Goal: Information Seeking & Learning: Learn about a topic

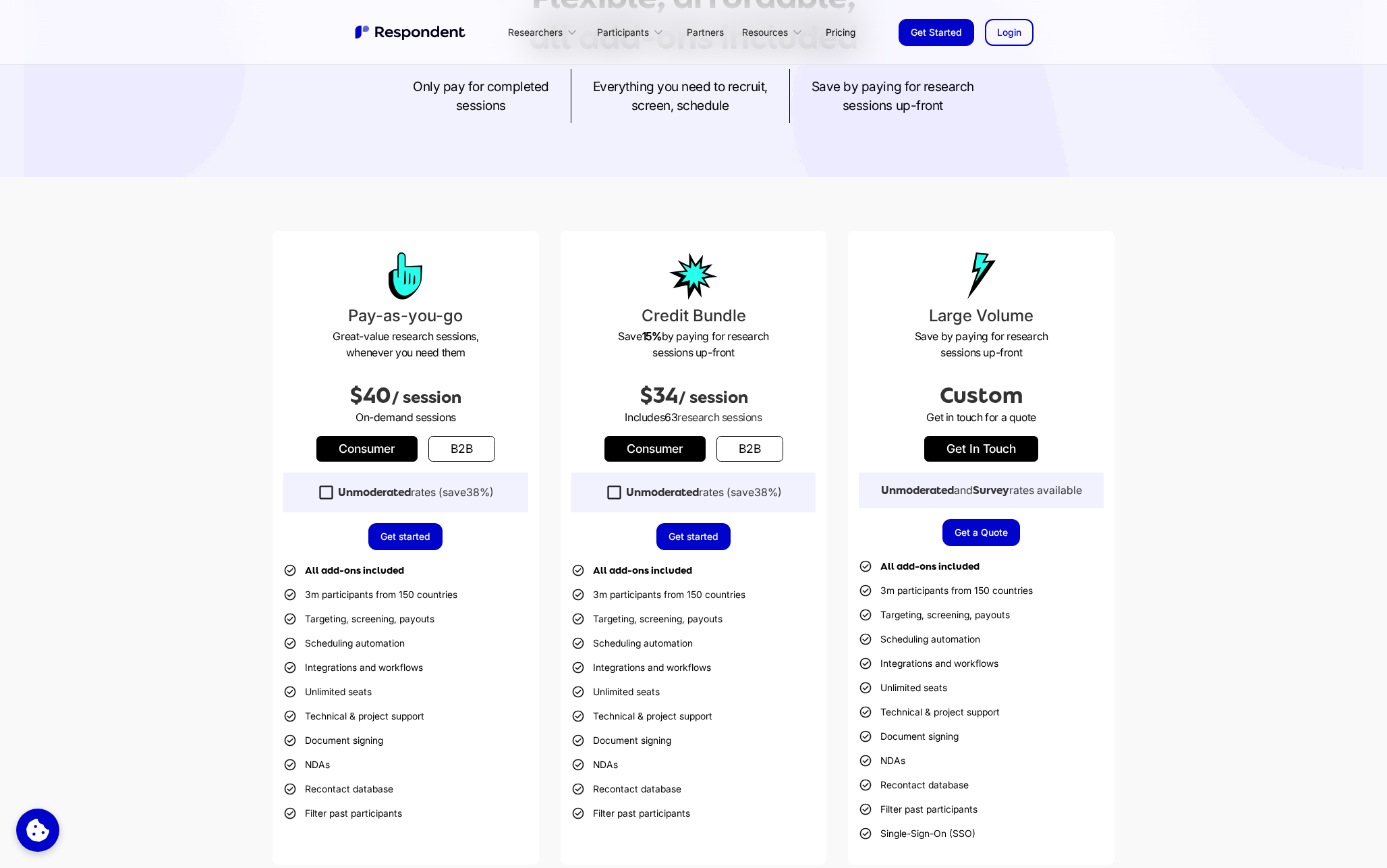
scroll to position [197, 0]
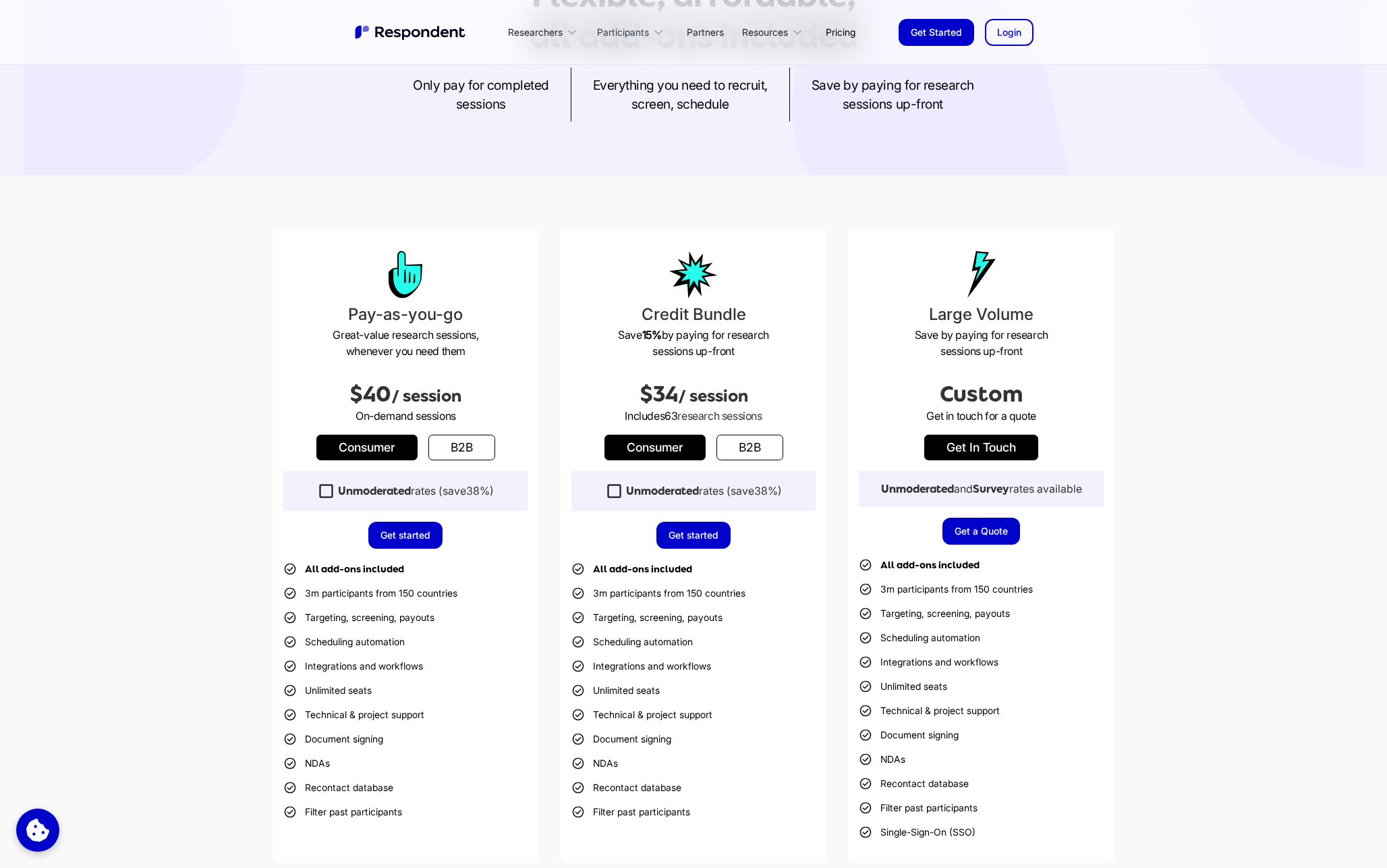
click at [643, 31] on div "Participants" at bounding box center [623, 32] width 52 height 14
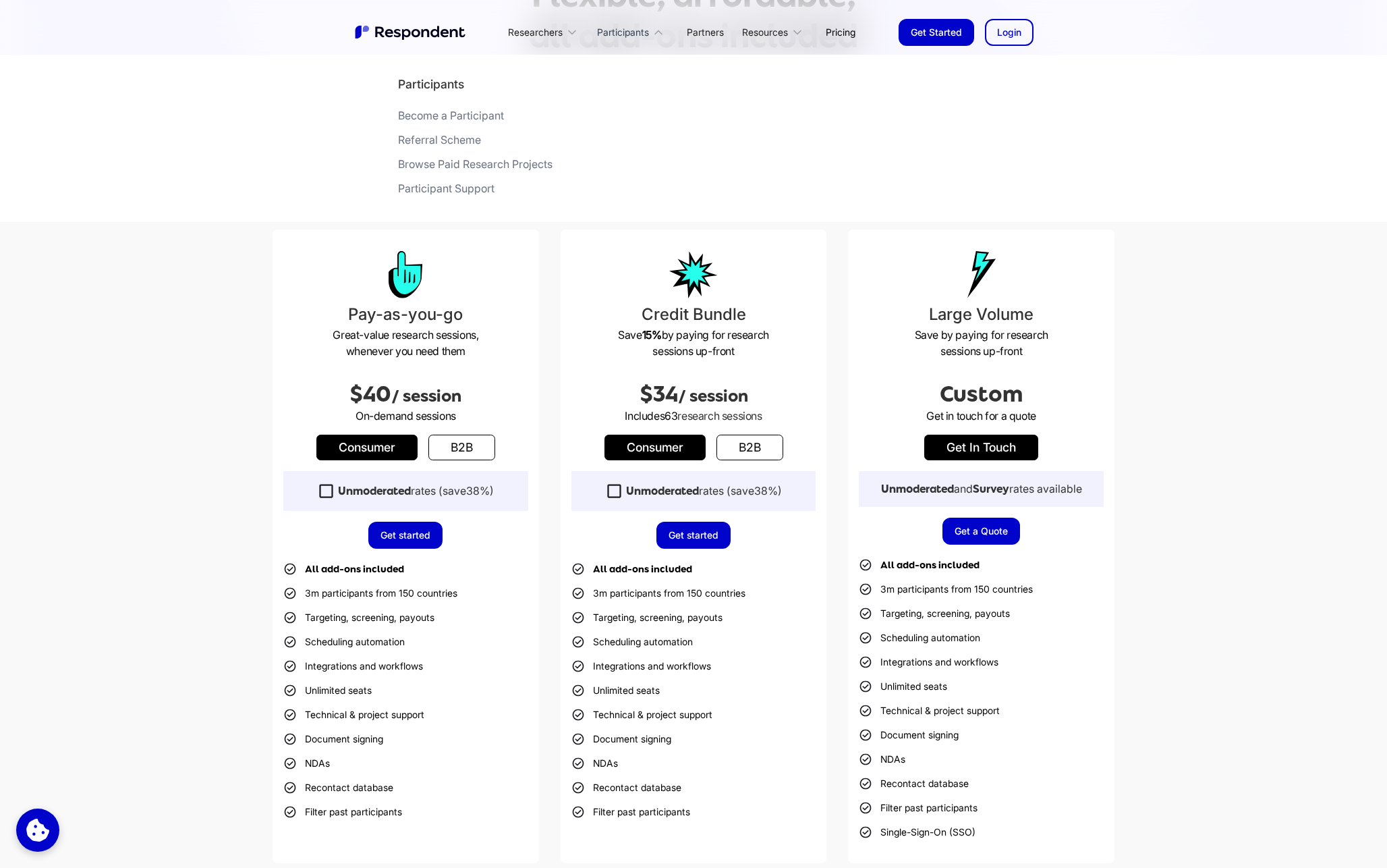
click at [643, 31] on div "Participants" at bounding box center [623, 32] width 52 height 14
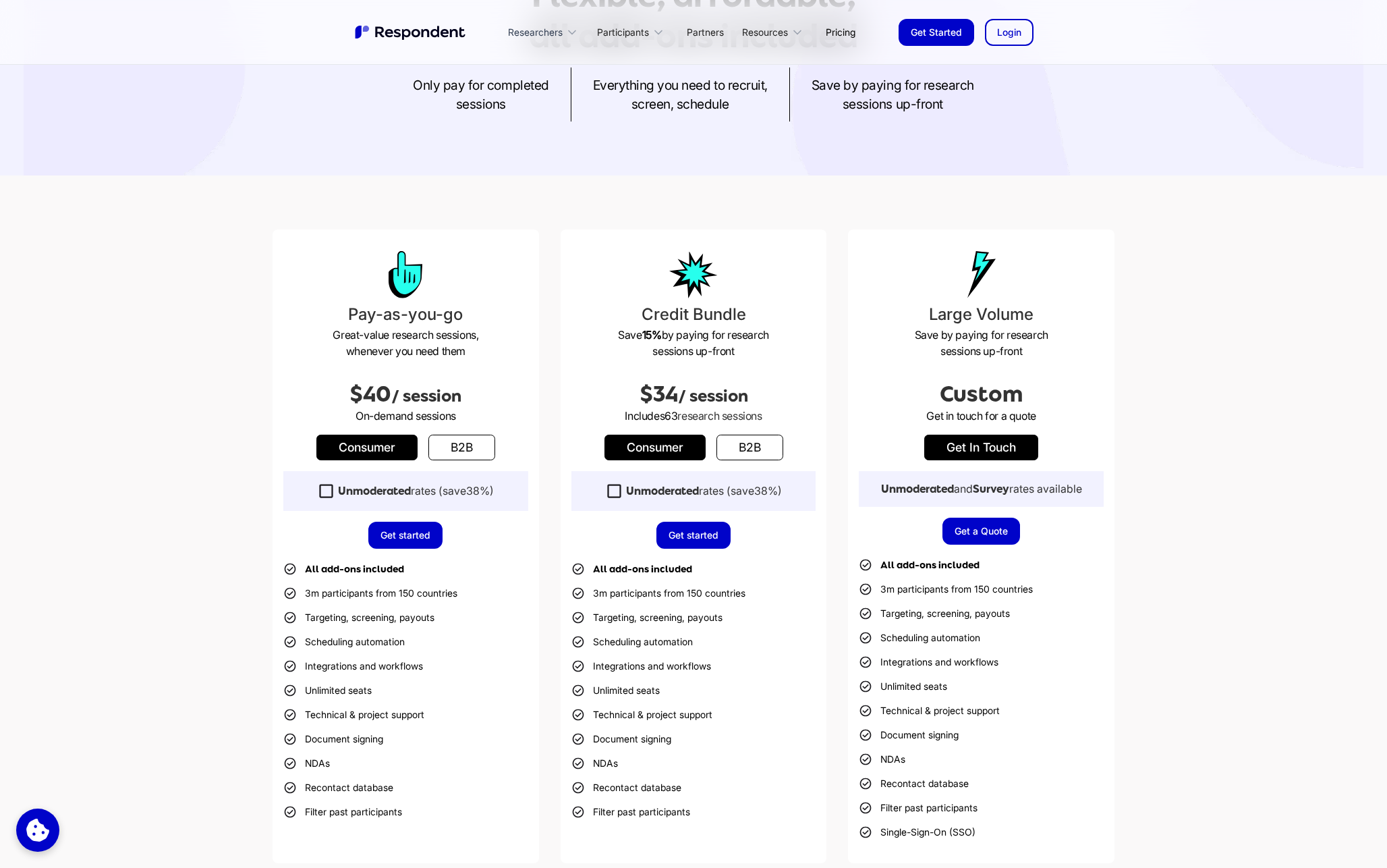
click at [552, 34] on div "Researchers" at bounding box center [535, 32] width 55 height 14
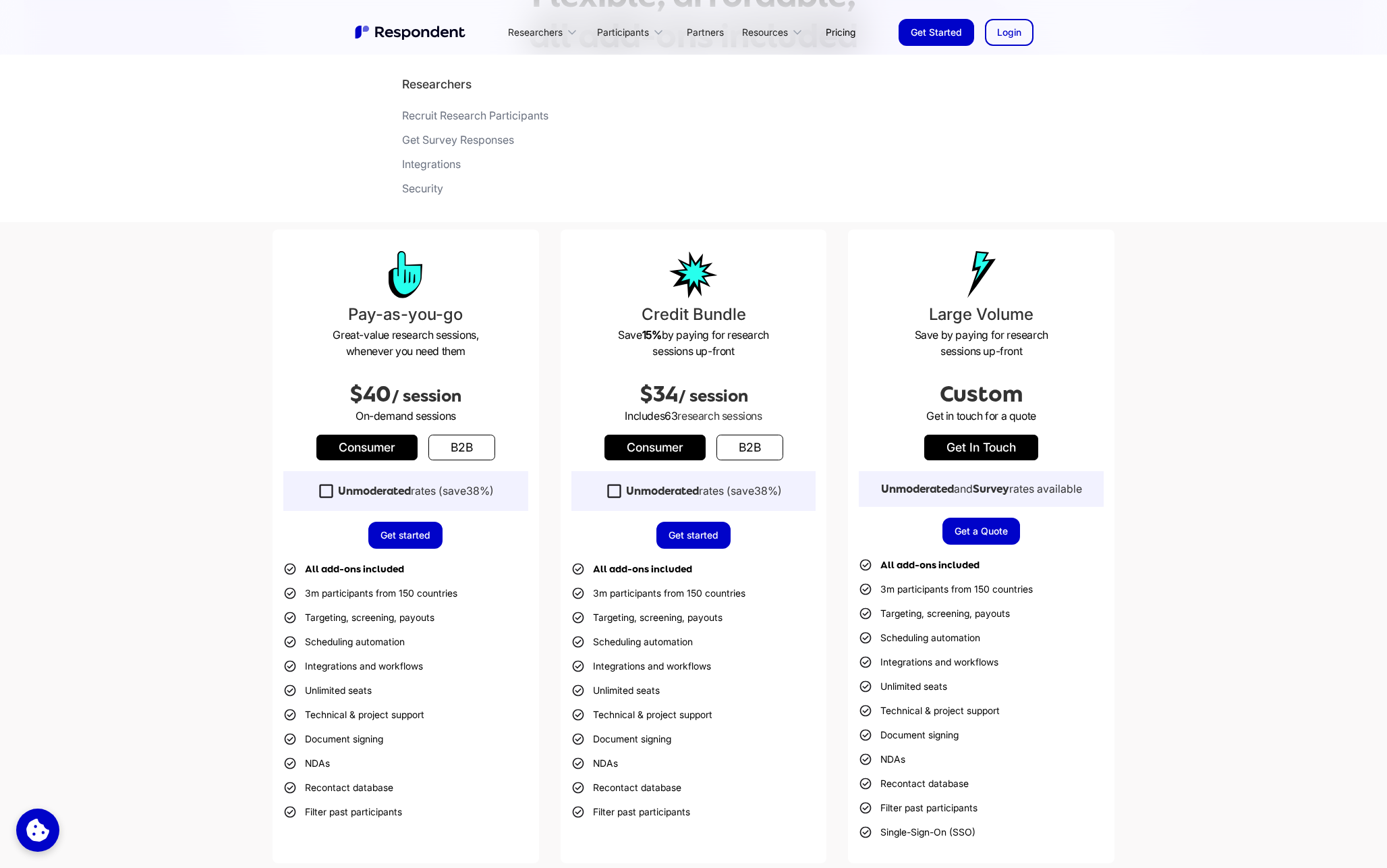
click at [206, 400] on div "Pay-as-you-go Great-value research sessions, whenever you need them $40 / sessi…" at bounding box center [694, 546] width 1387 height 742
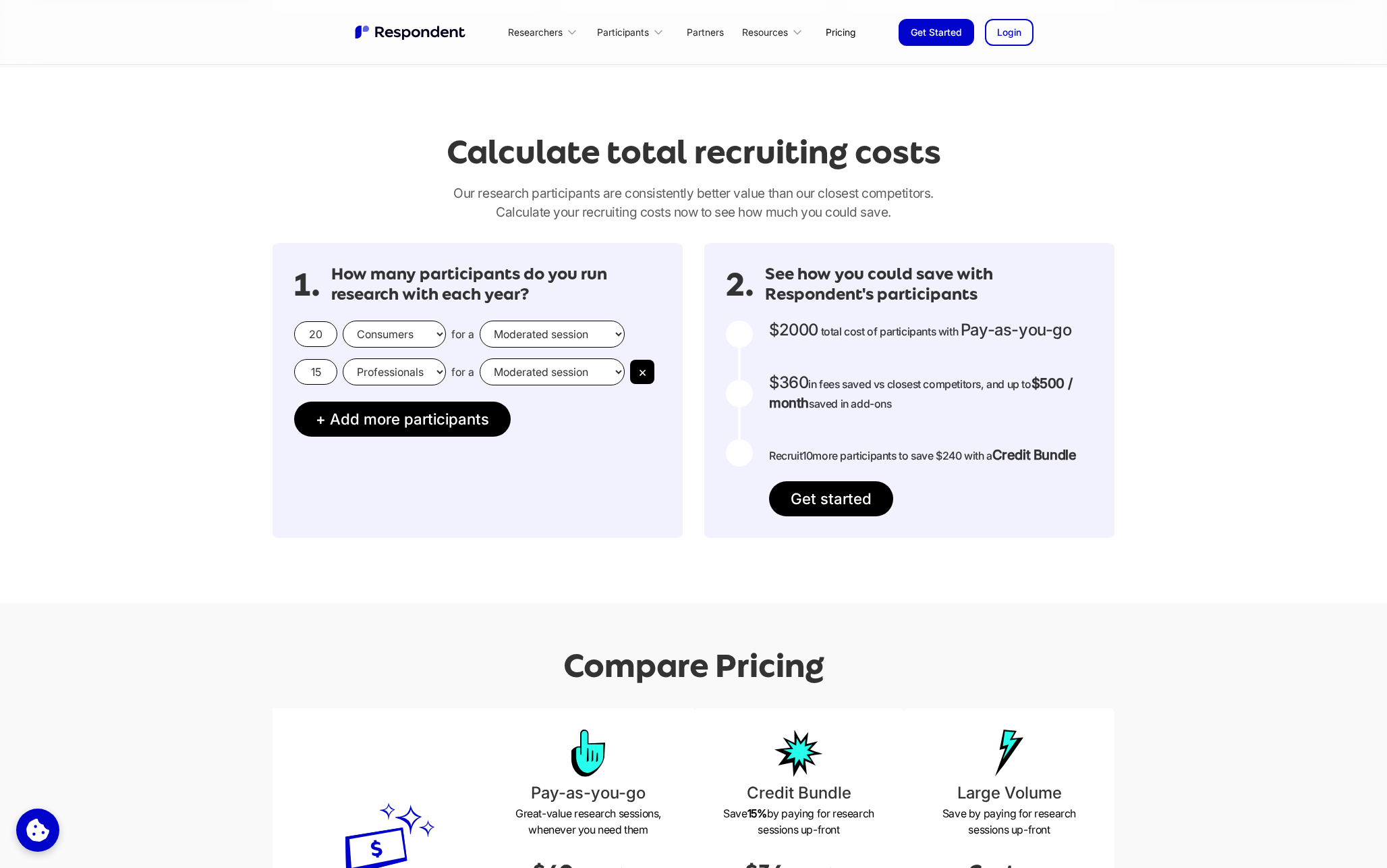
scroll to position [1048, 0]
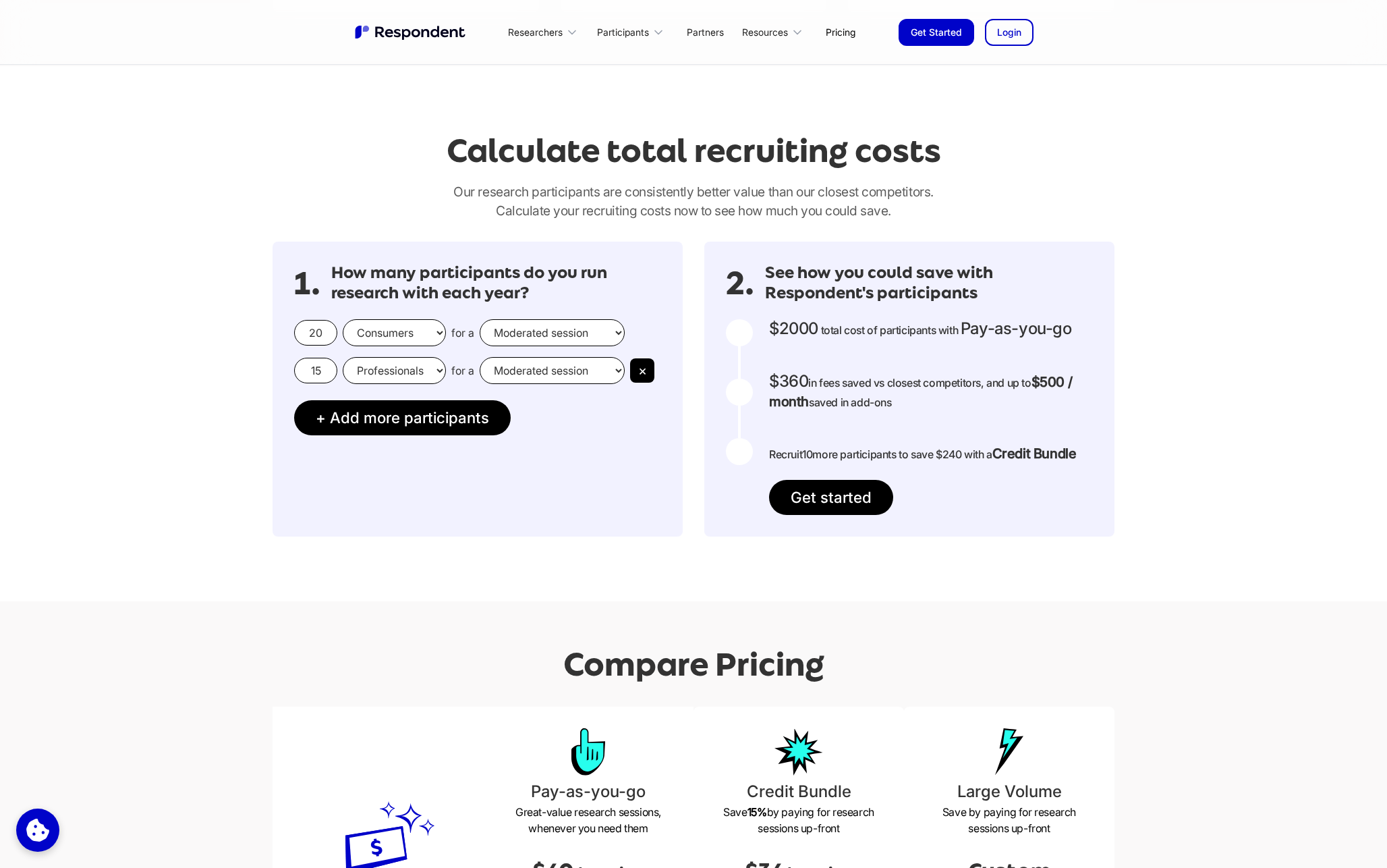
click at [437, 337] on select "Consumers Professionals" at bounding box center [394, 333] width 103 height 27
select select "professionals"
click at [343, 319] on select "Consumers Professionals" at bounding box center [394, 333] width 103 height 27
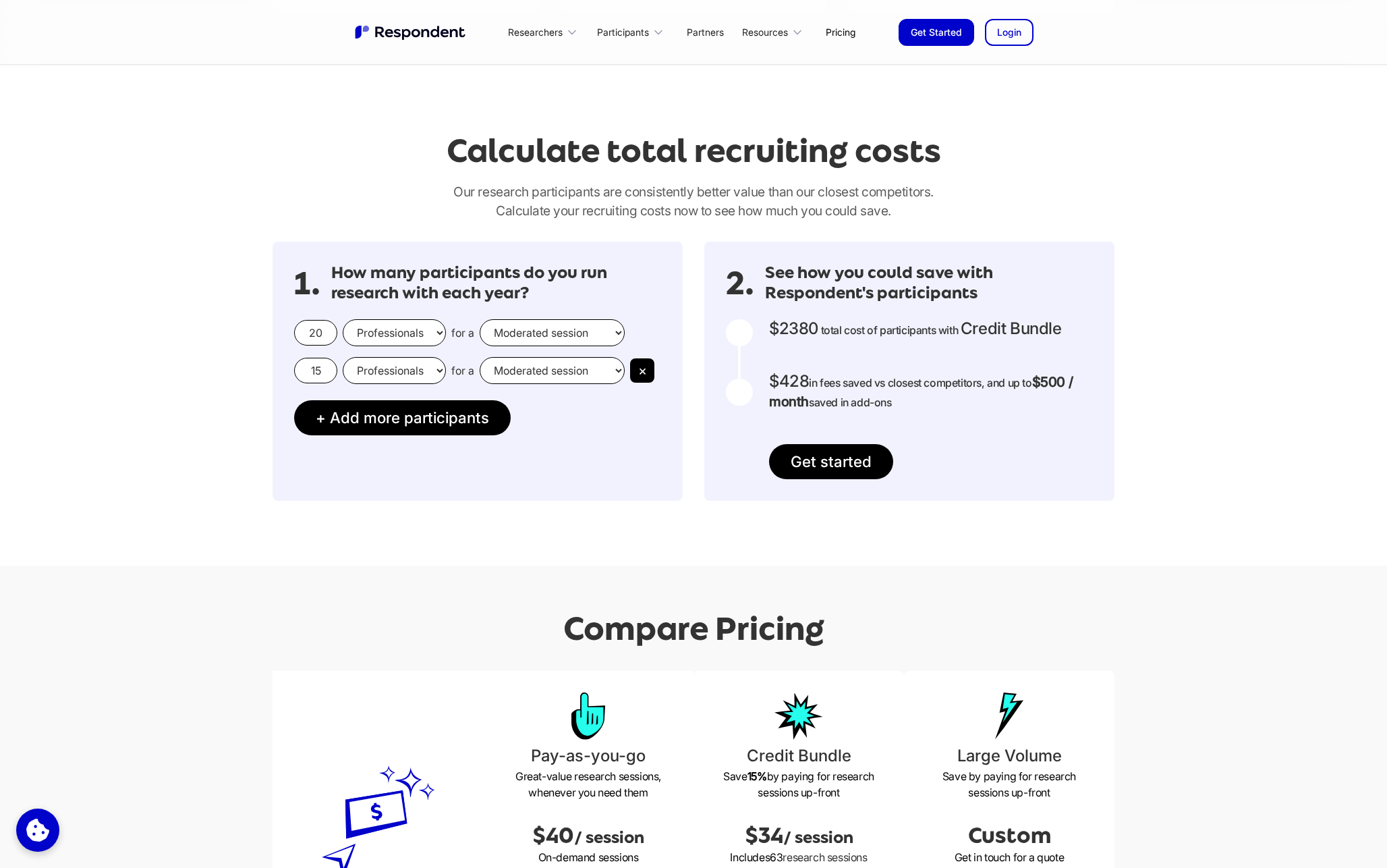
click at [318, 332] on input "20" at bounding box center [316, 333] width 43 height 26
click at [731, 348] on div at bounding box center [739, 399] width 27 height 160
click at [738, 334] on div at bounding box center [739, 333] width 27 height 27
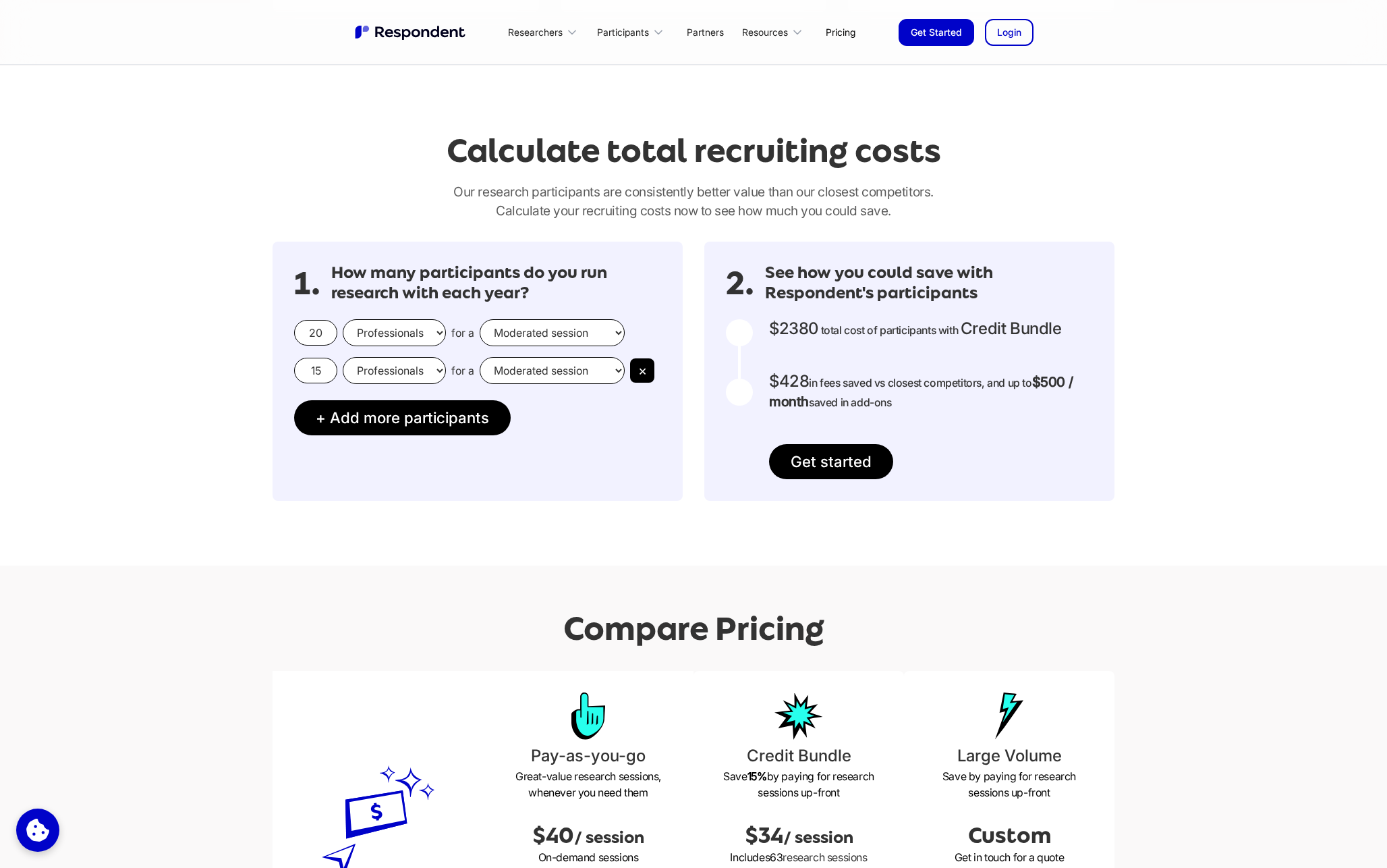
drag, startPoint x: 321, startPoint y: 368, endPoint x: 295, endPoint y: 368, distance: 26.0
click at [295, 368] on input "15" at bounding box center [316, 370] width 43 height 26
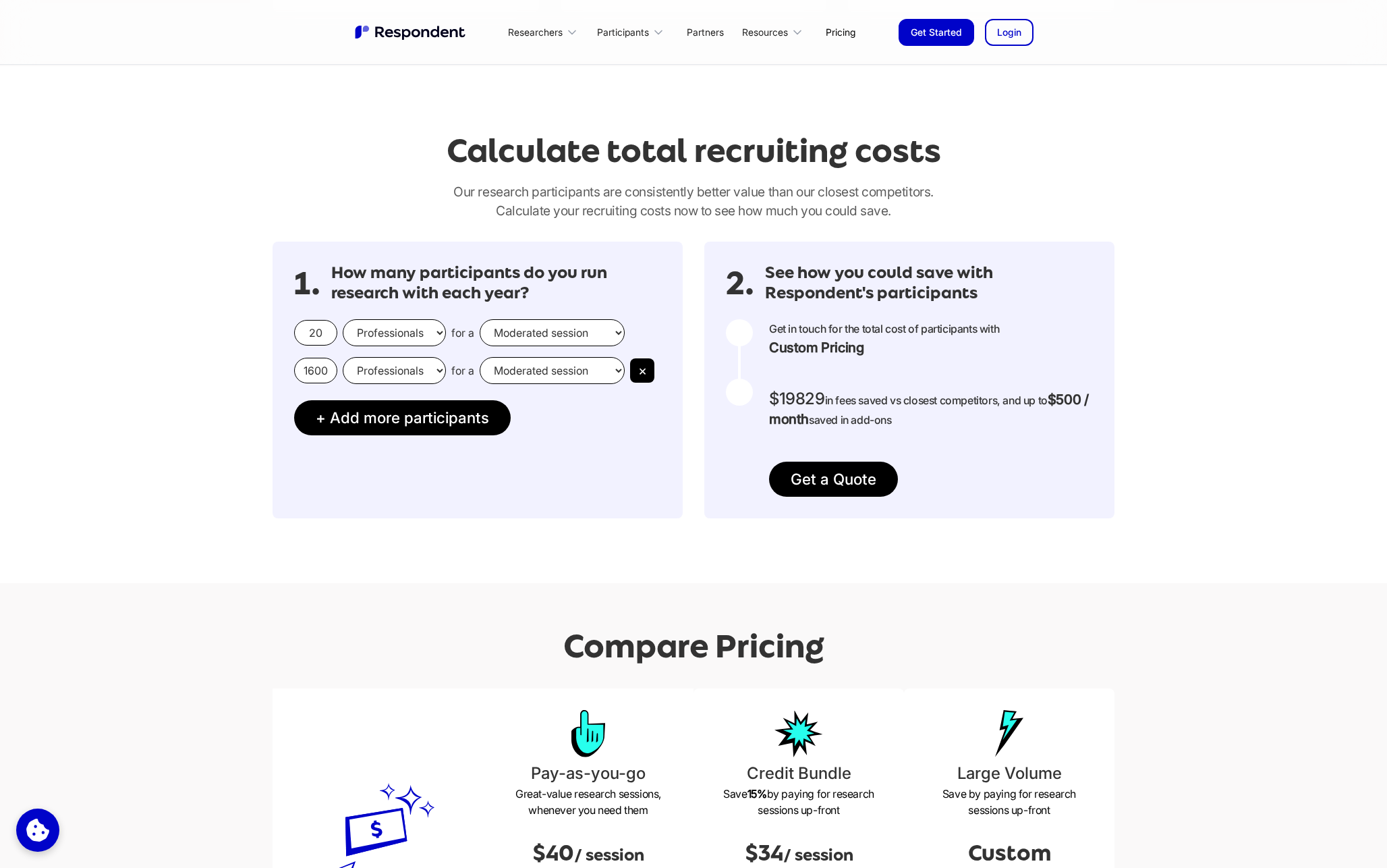
type input "1600"
drag, startPoint x: 328, startPoint y: 331, endPoint x: 295, endPoint y: 331, distance: 33.0
click at [295, 331] on input "20" at bounding box center [316, 333] width 43 height 26
click at [325, 332] on input "20" at bounding box center [316, 333] width 43 height 26
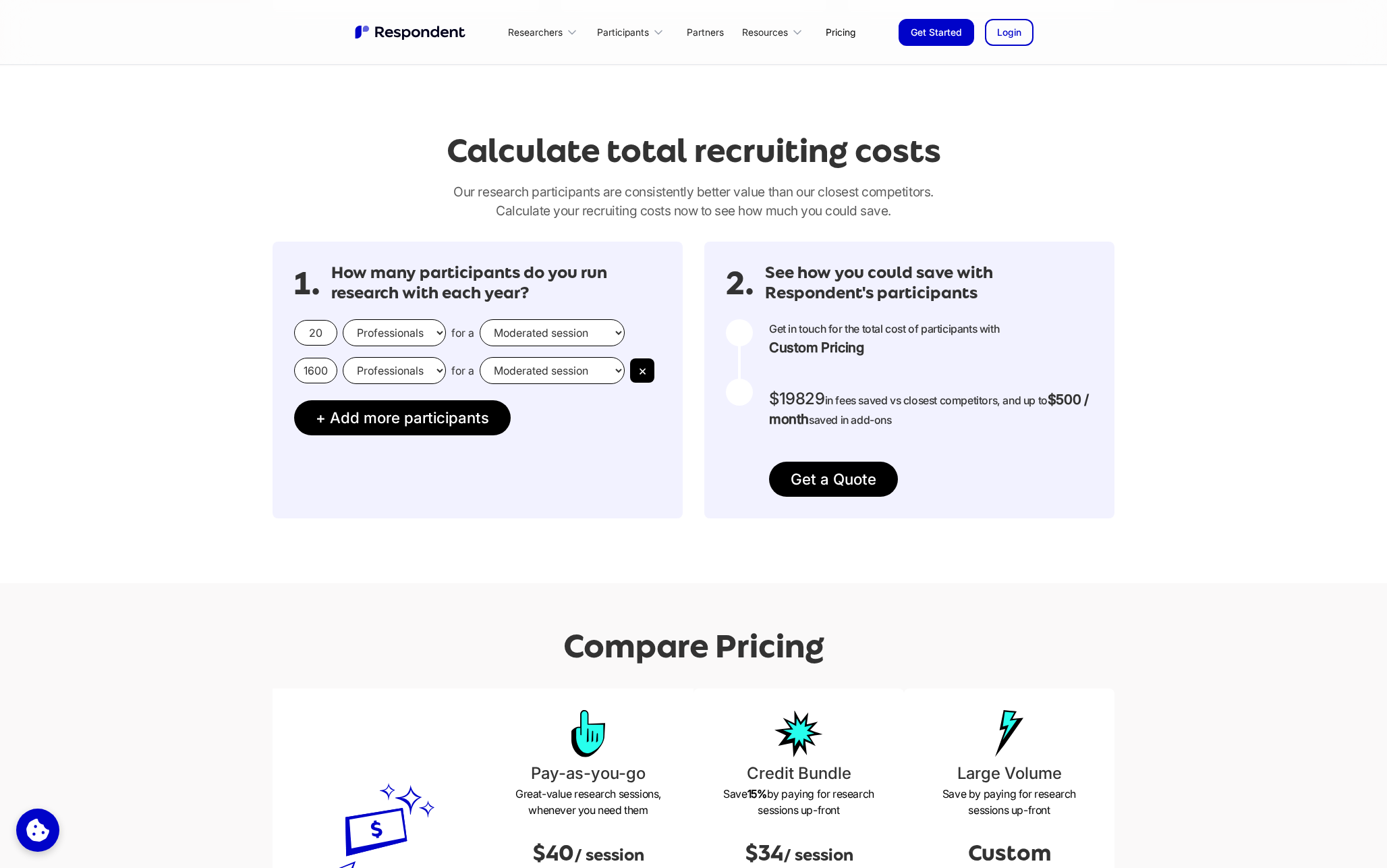
click at [325, 332] on input "20" at bounding box center [316, 333] width 43 height 26
click at [326, 332] on input "20" at bounding box center [316, 333] width 43 height 26
drag, startPoint x: 326, startPoint y: 331, endPoint x: 297, endPoint y: 333, distance: 29.1
click at [297, 333] on input "20" at bounding box center [316, 333] width 43 height 26
click at [420, 328] on select "Consumers Professionals" at bounding box center [394, 333] width 103 height 27
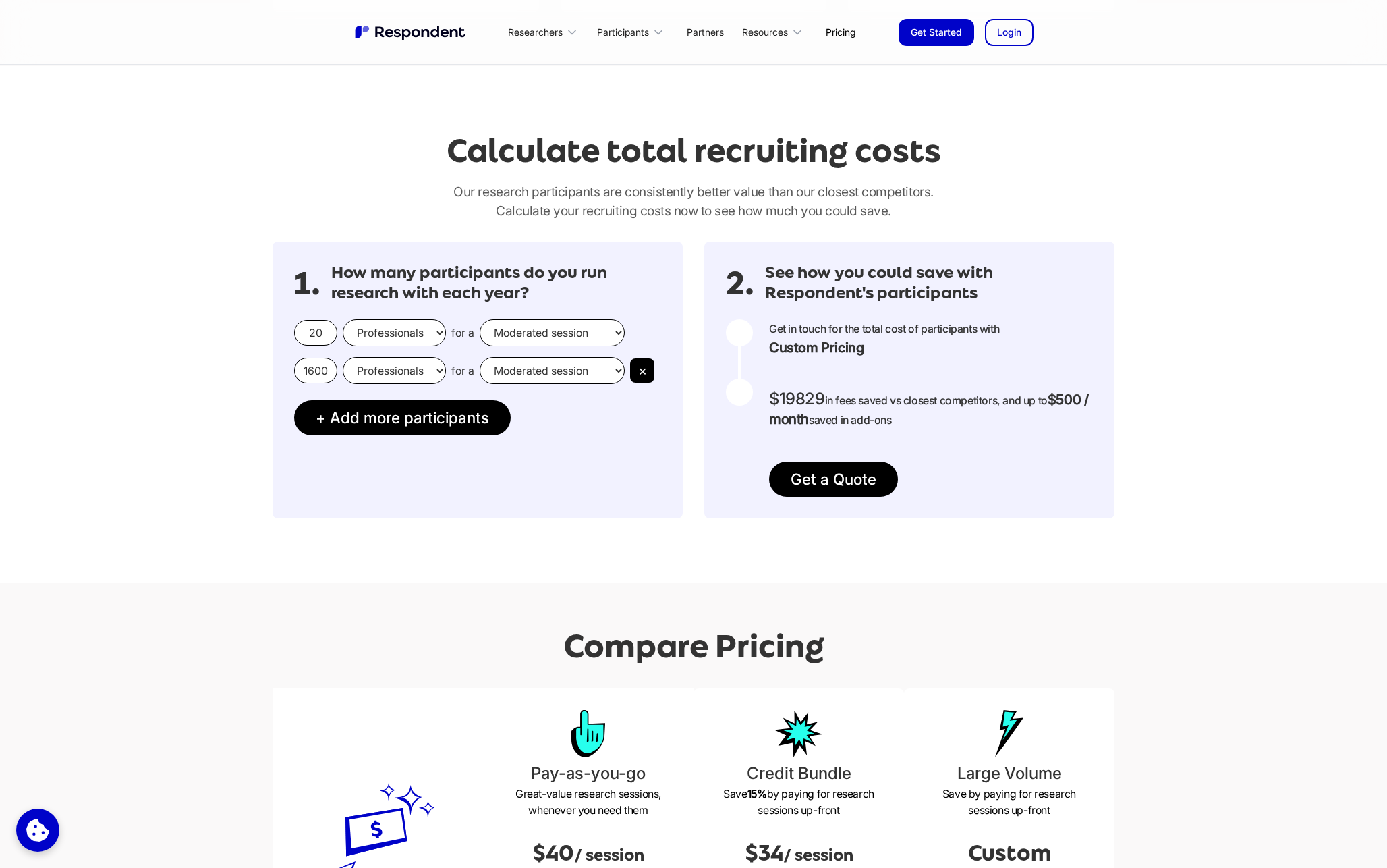
click at [343, 319] on select "Consumers Professionals" at bounding box center [394, 333] width 103 height 27
drag, startPoint x: 322, startPoint y: 332, endPoint x: 303, endPoint y: 332, distance: 19.0
click at [303, 332] on input "20" at bounding box center [316, 333] width 43 height 26
type input "100"
click at [751, 395] on div at bounding box center [739, 392] width 27 height 27
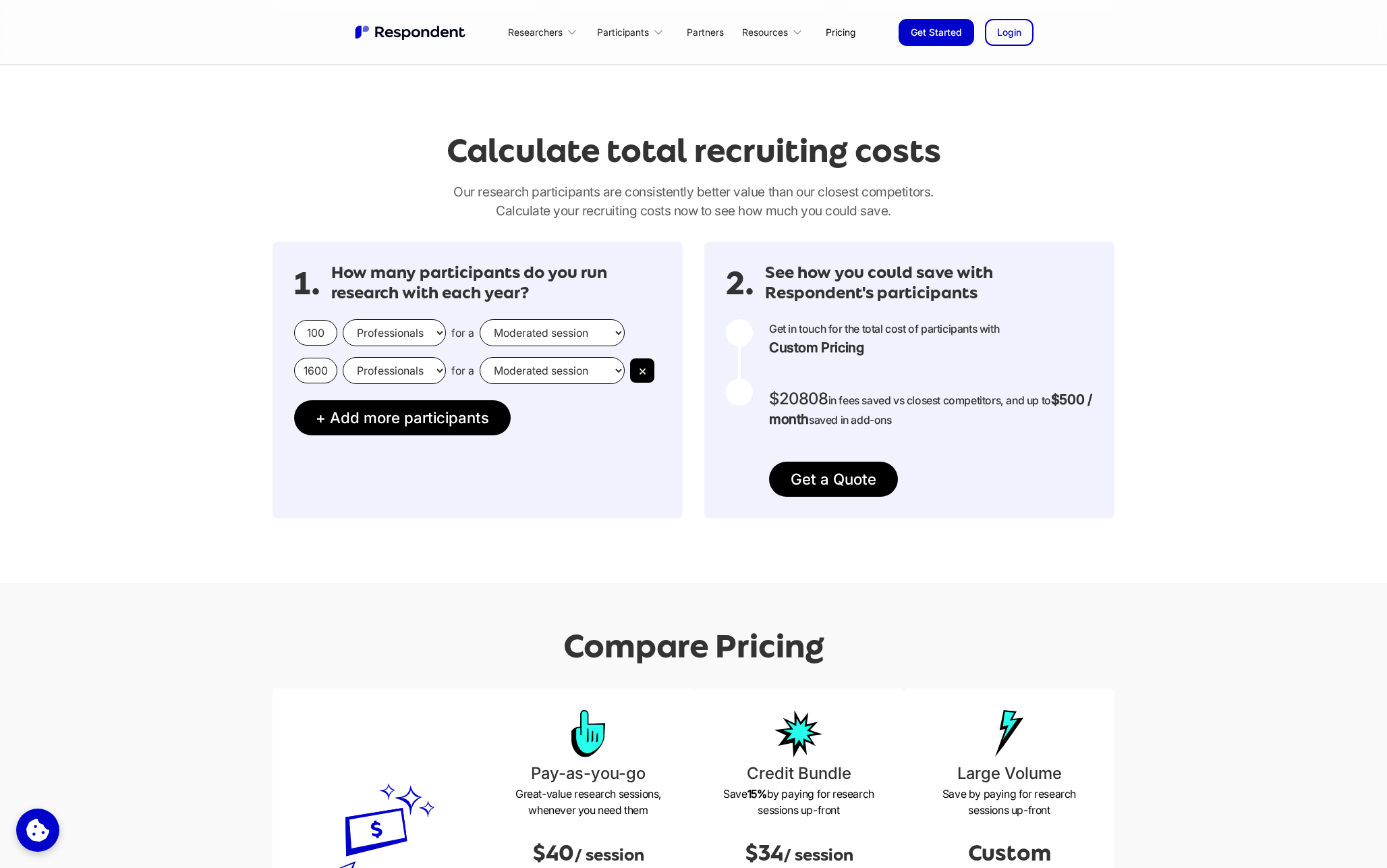
click at [741, 392] on div at bounding box center [739, 392] width 27 height 27
click at [629, 339] on div "100 Consumers Professionals for a Moderated session Unmoderated session" at bounding box center [477, 333] width 367 height 27
click at [616, 333] on select "Moderated session Unmoderated session" at bounding box center [552, 333] width 145 height 27
click at [480, 319] on select "Moderated session Unmoderated session" at bounding box center [552, 333] width 145 height 27
click at [430, 330] on select "Consumers Professionals" at bounding box center [394, 333] width 103 height 27
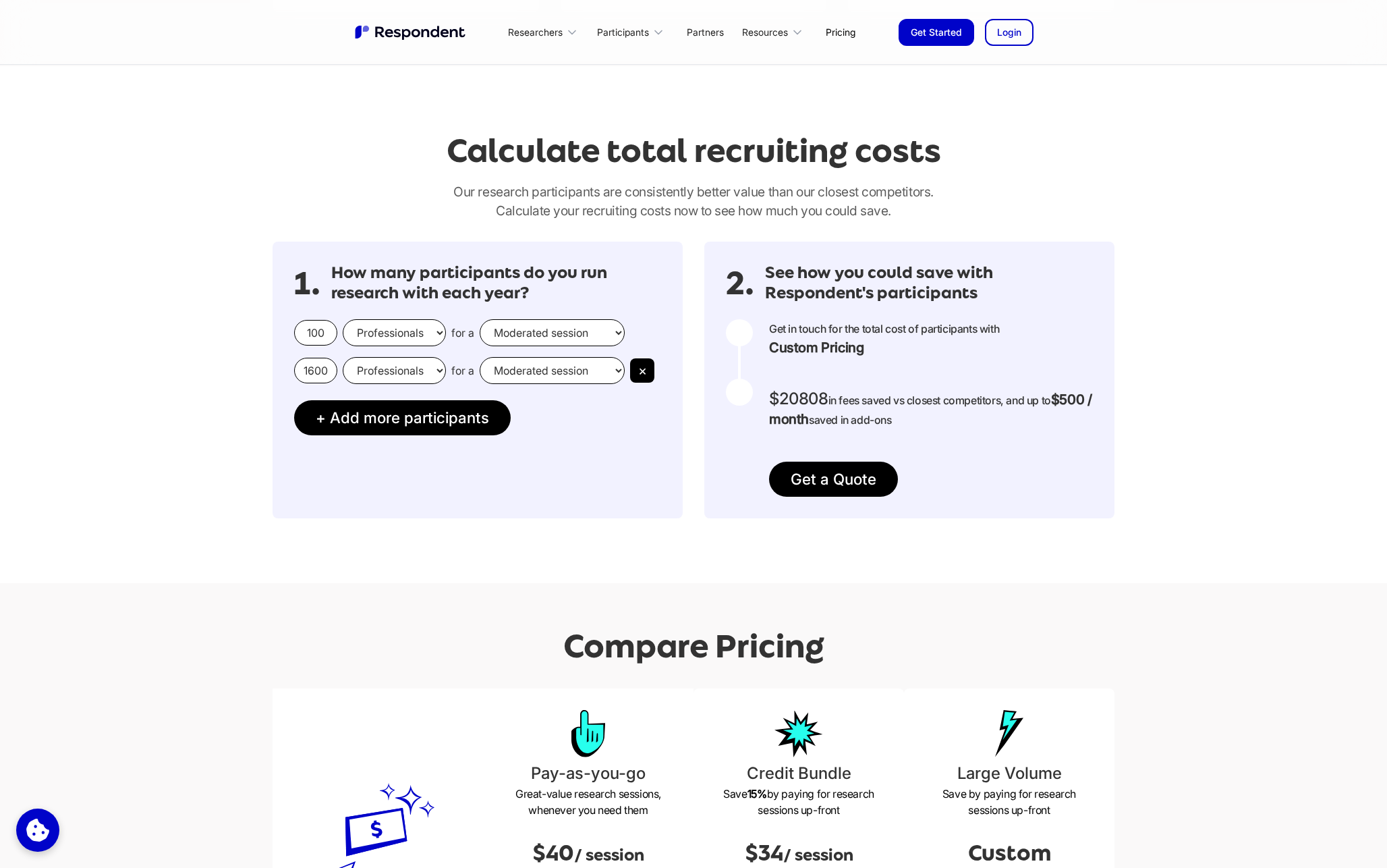
click at [343, 319] on select "Consumers Professionals" at bounding box center [394, 333] width 103 height 27
click at [608, 327] on select "Moderated session Unmoderated session" at bounding box center [552, 333] width 145 height 27
click at [480, 319] on select "Moderated session Unmoderated session" at bounding box center [552, 333] width 145 height 27
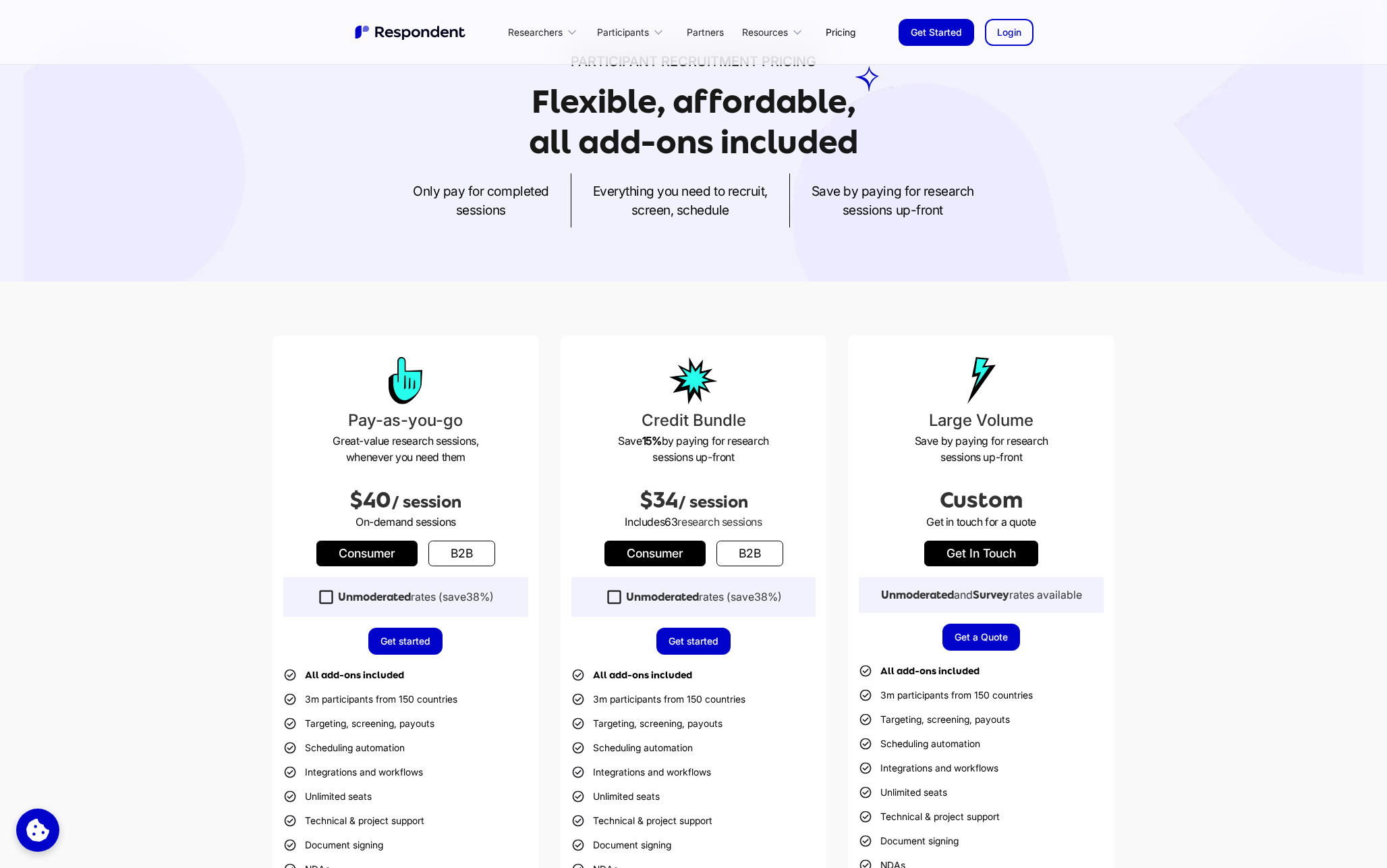
scroll to position [99, 0]
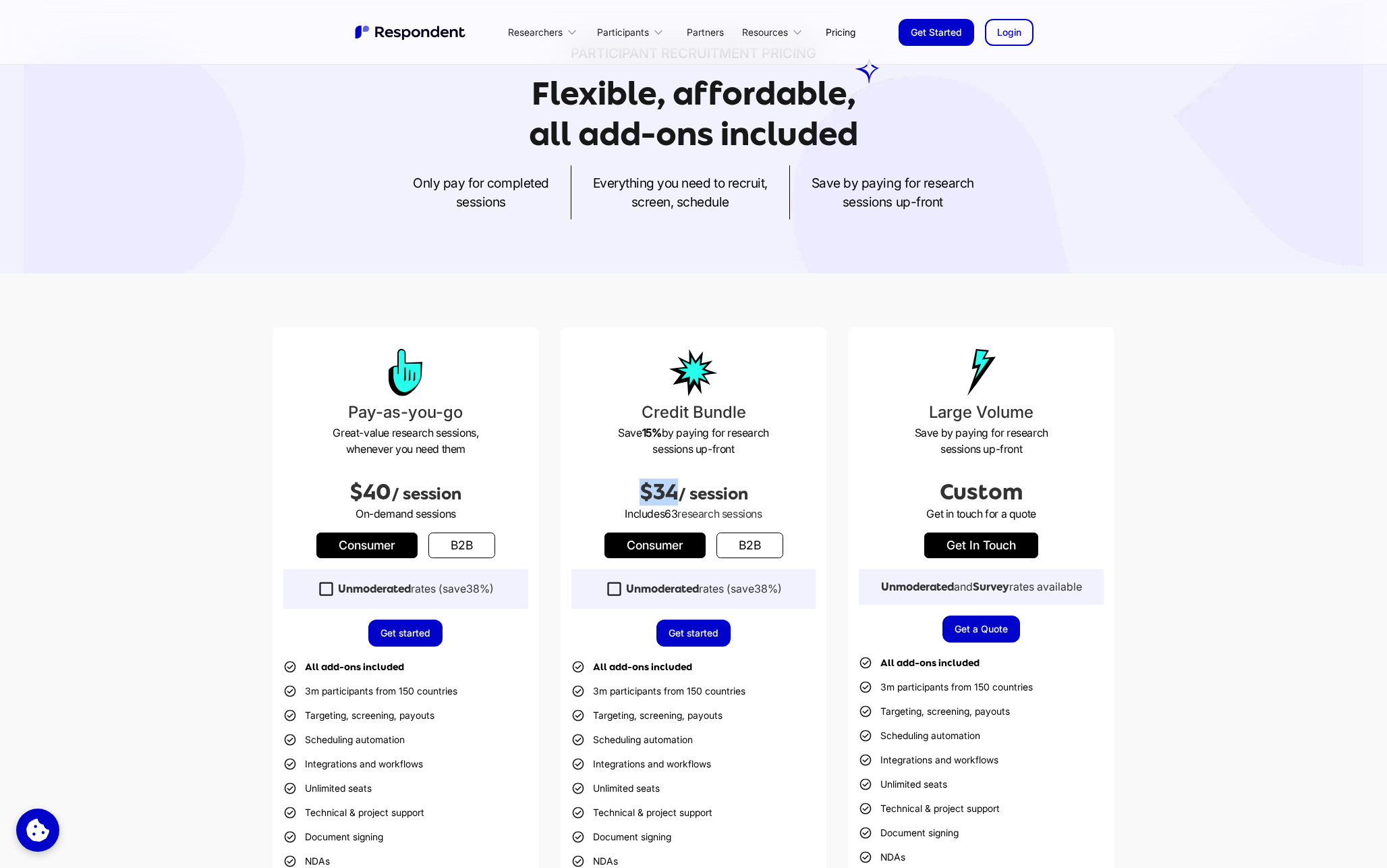
drag, startPoint x: 675, startPoint y: 494, endPoint x: 639, endPoint y: 493, distance: 36.0
click at [639, 493] on span "$34" at bounding box center [658, 492] width 39 height 24
